Goal: Find specific page/section: Find specific page/section

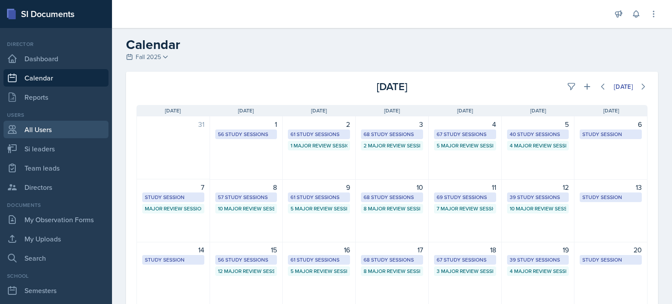
click at [39, 129] on link "All Users" at bounding box center [56, 130] width 105 height 18
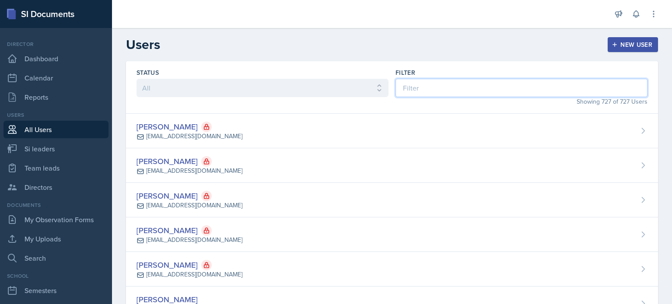
click at [428, 82] on input at bounding box center [522, 88] width 252 height 18
type input "a"
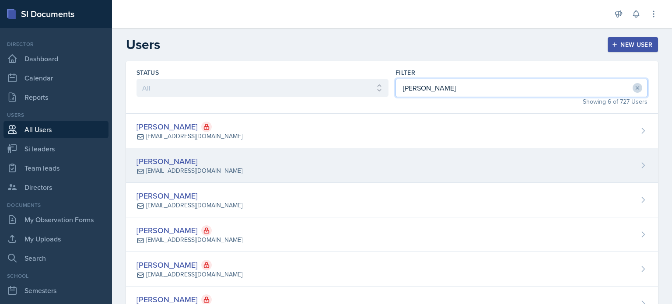
type input "[PERSON_NAME]"
click at [233, 161] on div "[PERSON_NAME]" at bounding box center [190, 161] width 106 height 12
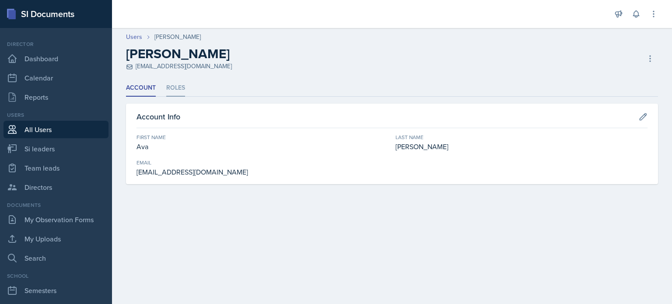
click at [169, 86] on li "Roles" at bounding box center [175, 88] width 19 height 17
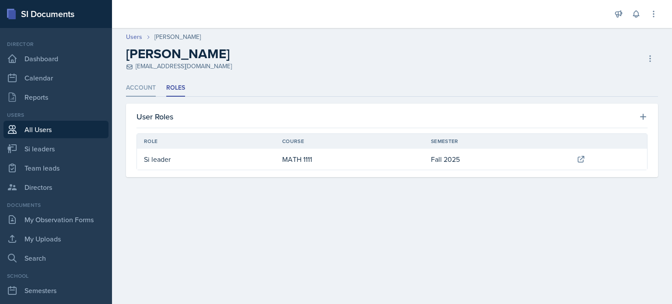
click at [139, 88] on li "Account" at bounding box center [141, 88] width 30 height 17
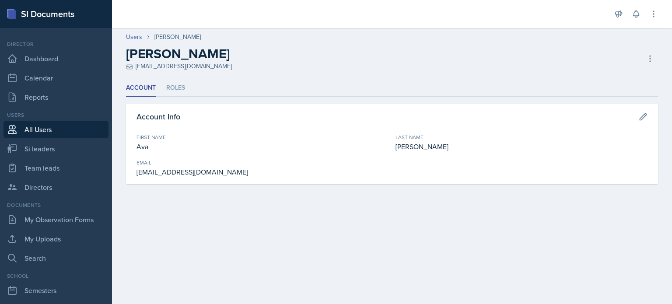
click at [225, 66] on div "[PERSON_NAME] [EMAIL_ADDRESS][DOMAIN_NAME] Deactivate User Delete User Delete U…" at bounding box center [392, 58] width 532 height 25
copy div "[EMAIL_ADDRESS][DOMAIN_NAME]"
click at [180, 88] on li "Roles" at bounding box center [175, 88] width 19 height 17
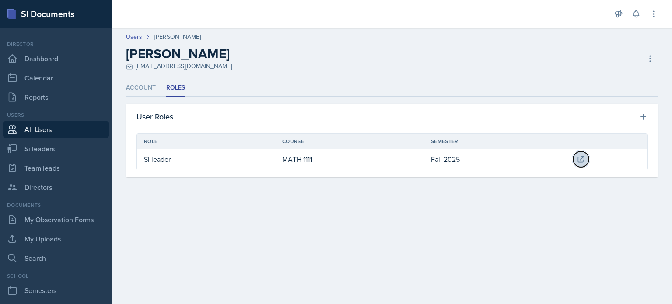
click at [581, 157] on icon at bounding box center [582, 159] width 6 height 6
